Goal: Task Accomplishment & Management: Manage account settings

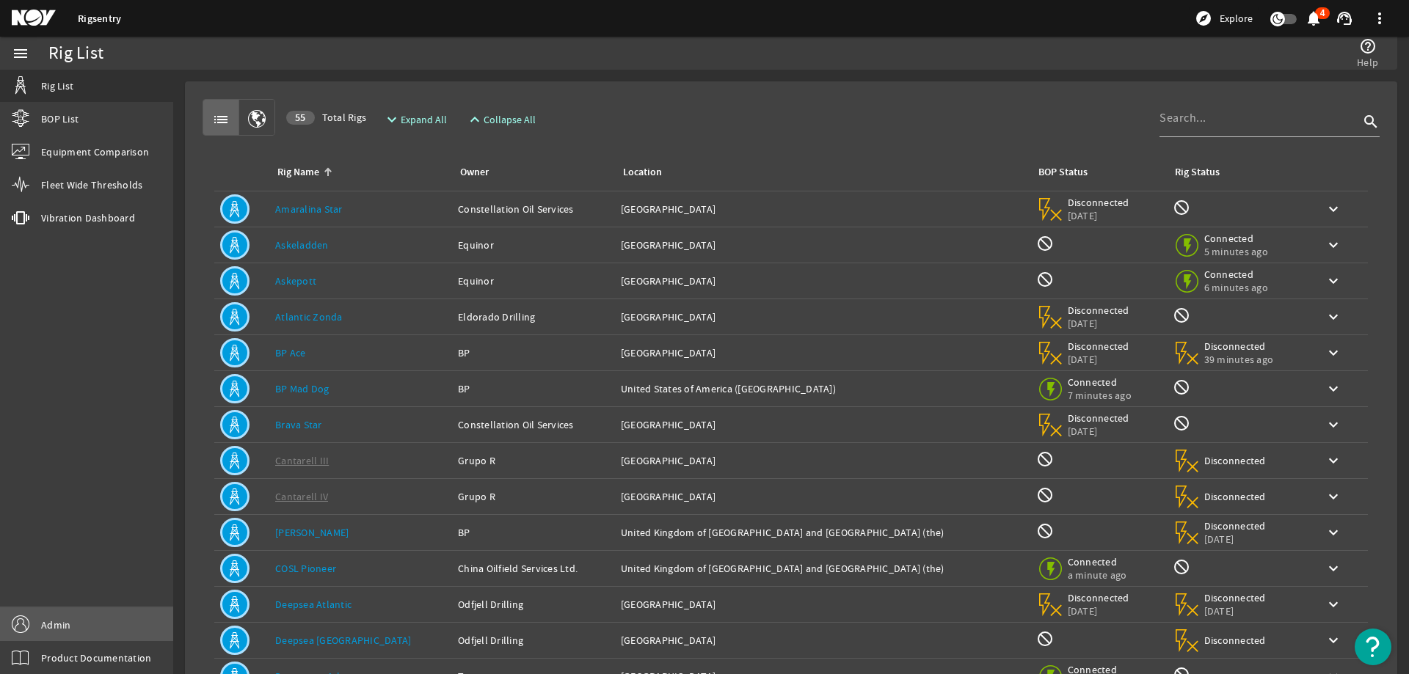
click at [55, 618] on span "Admin" at bounding box center [55, 625] width 29 height 15
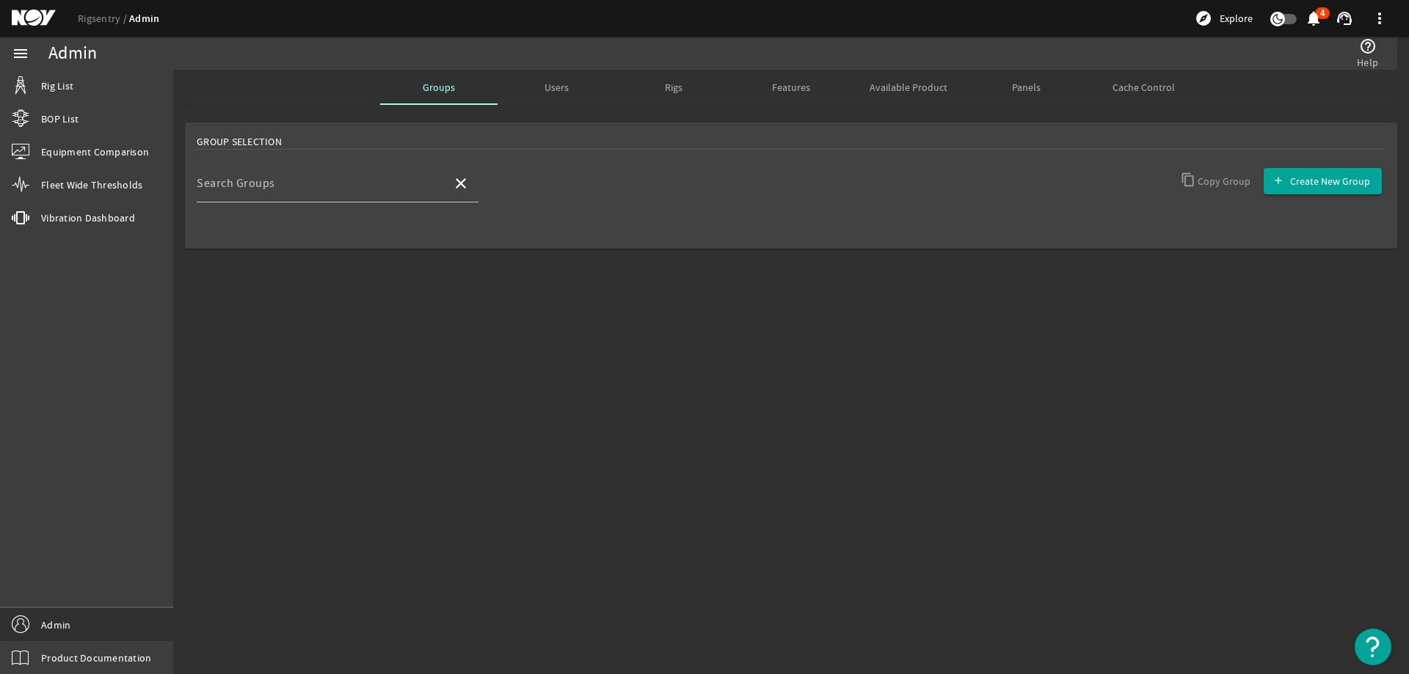
click at [665, 92] on span "Rigs" at bounding box center [674, 87] width 18 height 10
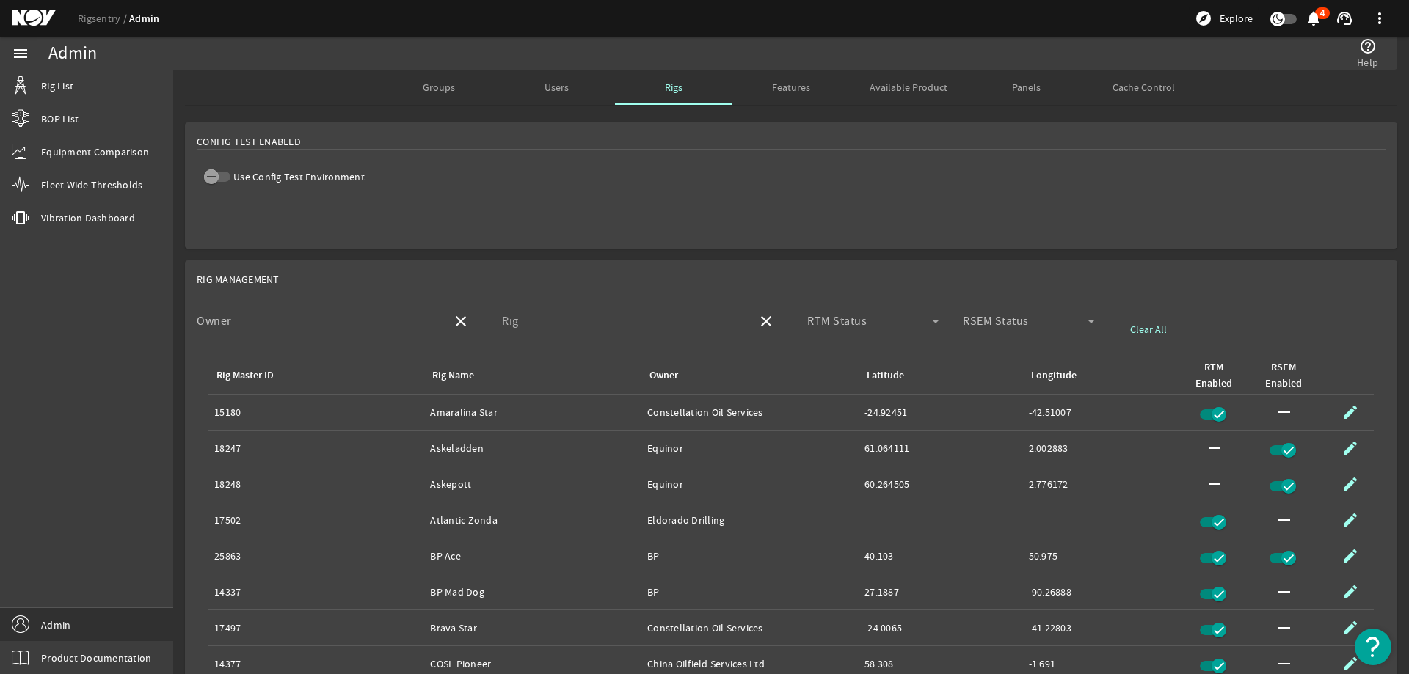
click at [627, 324] on input "Rig" at bounding box center [624, 327] width 244 height 18
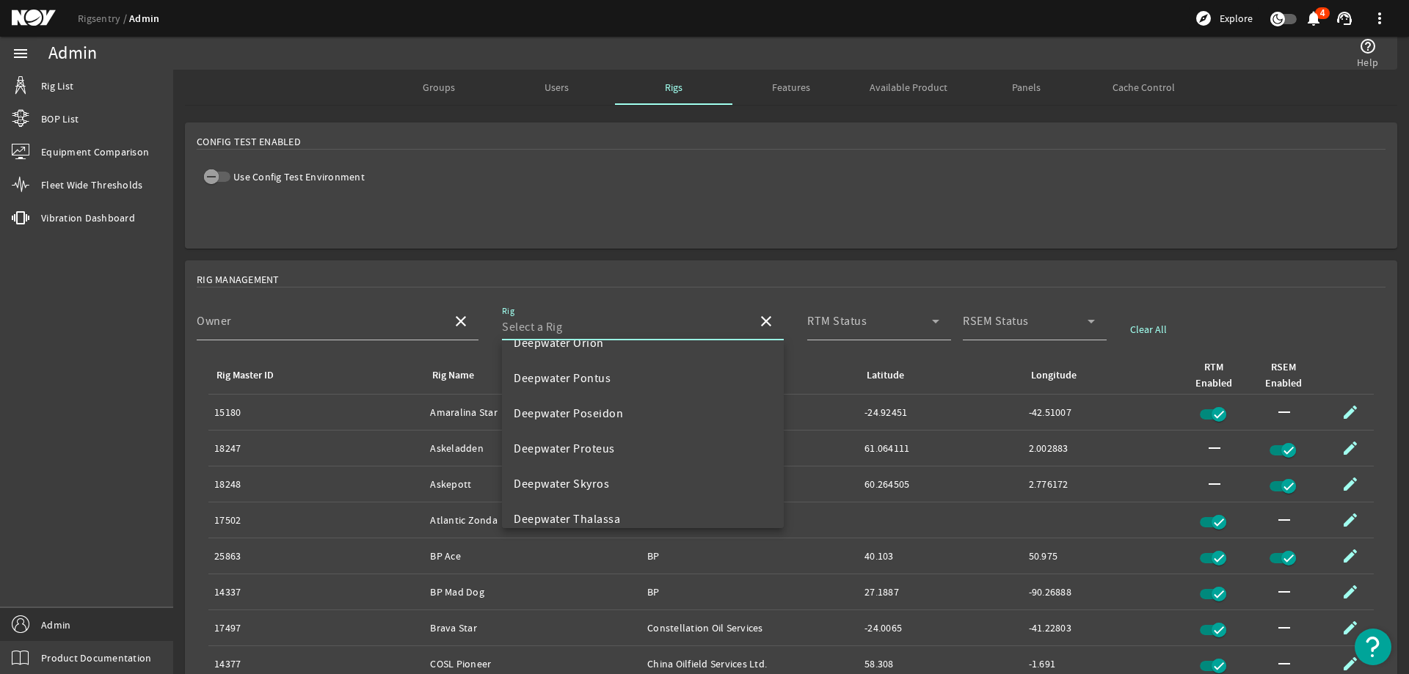
scroll to position [214, 0]
click at [774, 315] on mat-icon "close" at bounding box center [766, 322] width 18 height 18
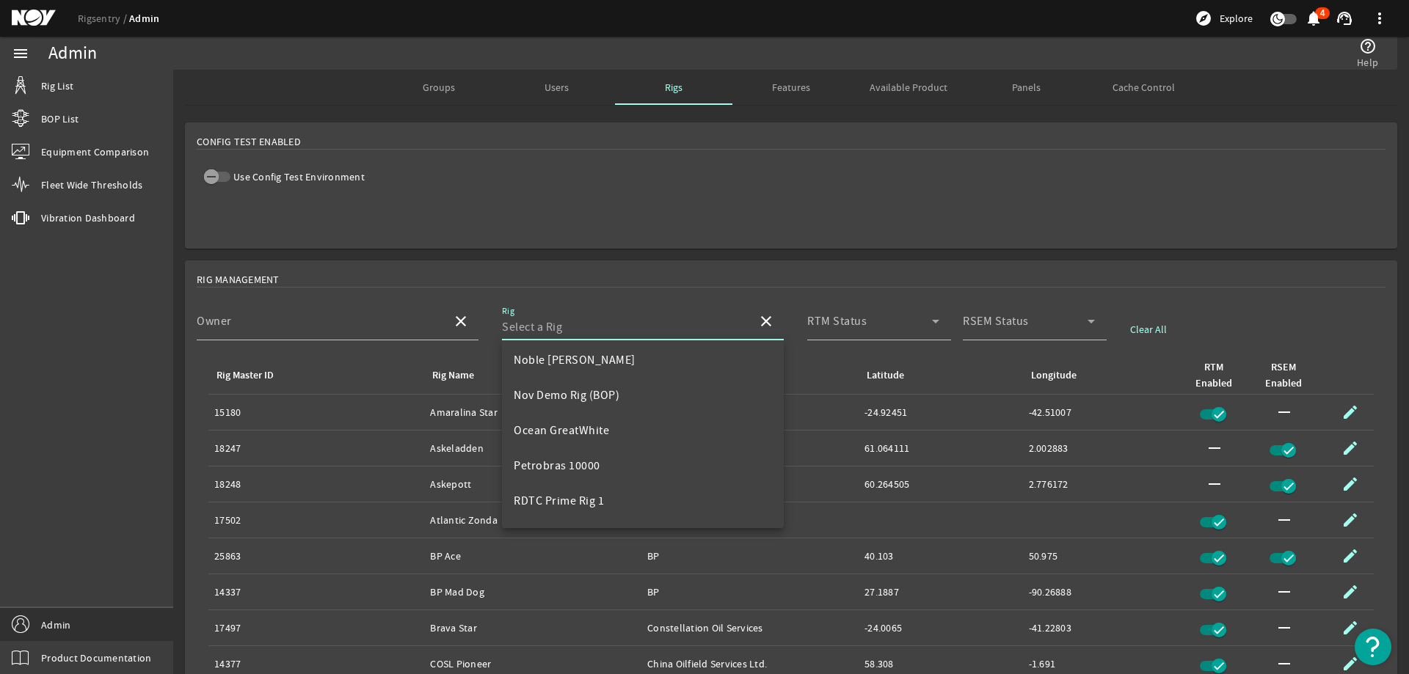
scroll to position [1755, 0]
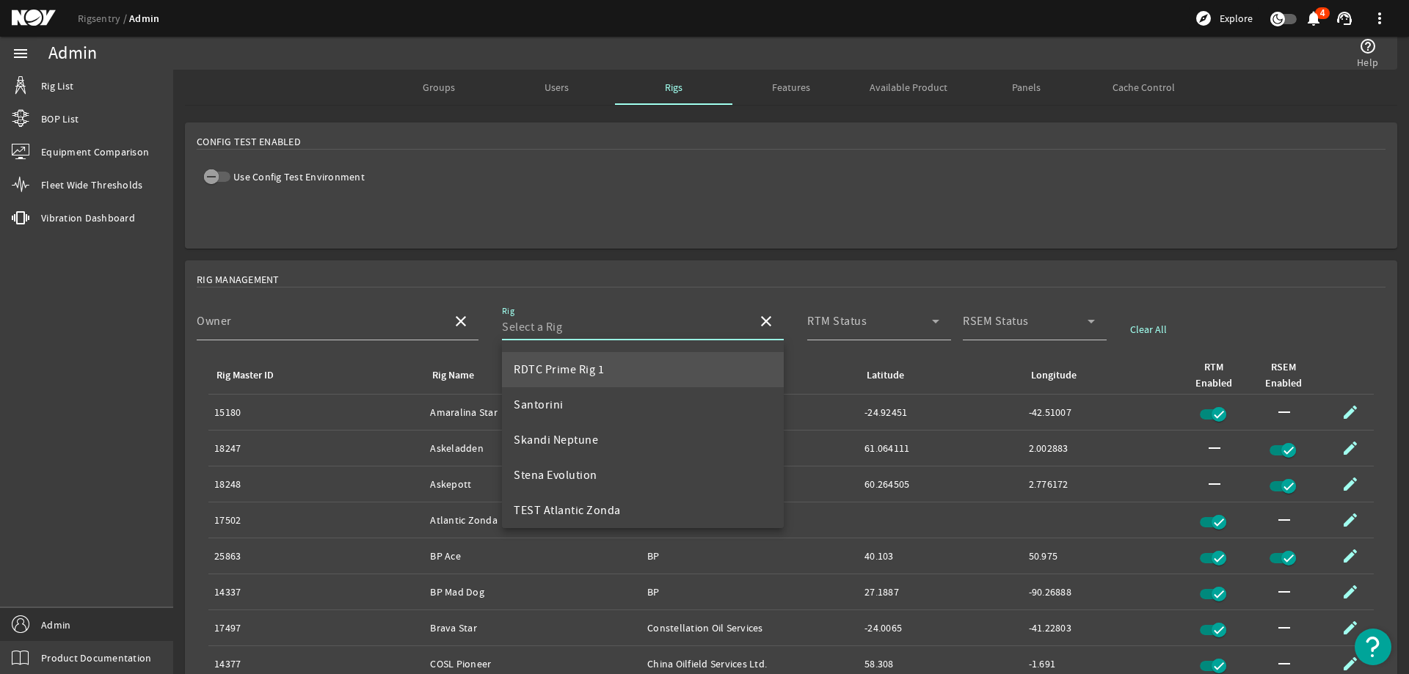
click at [638, 365] on mat-option "RDTC Prime Rig 1" at bounding box center [643, 369] width 282 height 35
type input "RDTC Prime Rig 1"
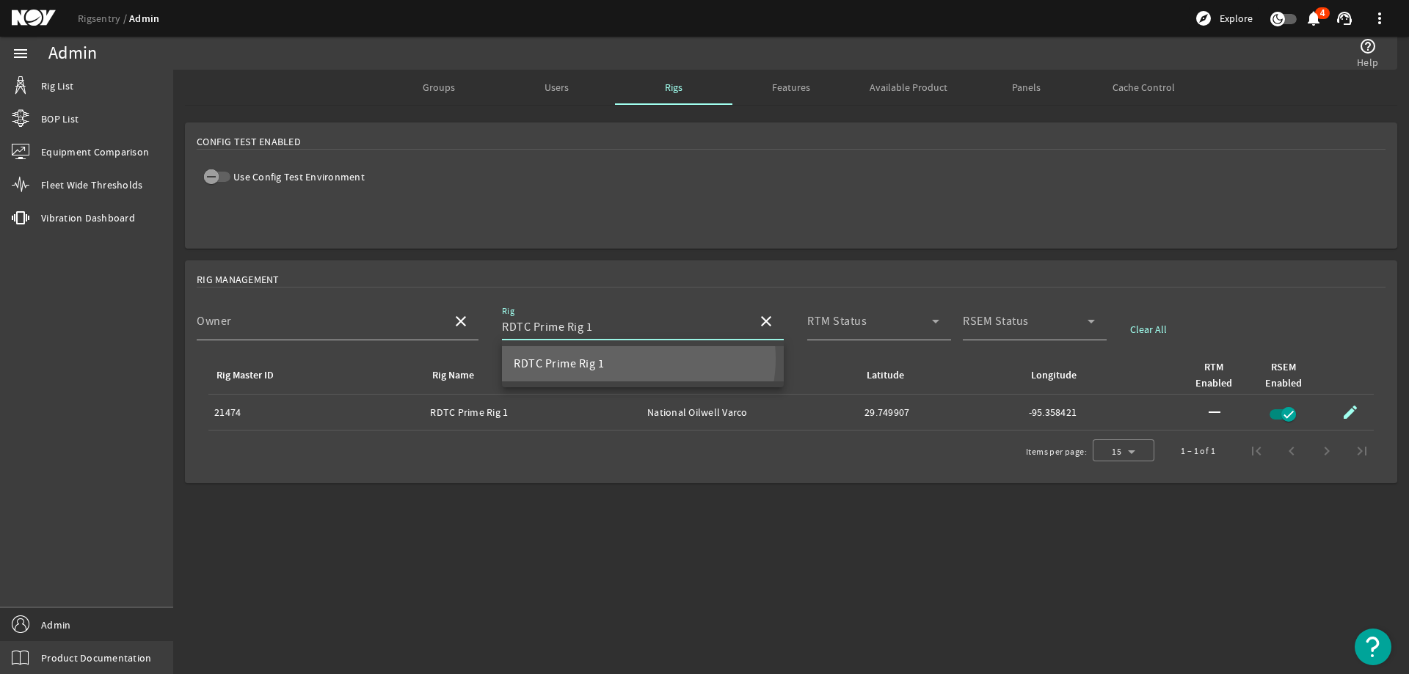
scroll to position [0, 0]
